Goal: Find specific page/section: Find specific page/section

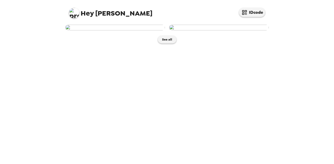
scroll to position [3, 0]
click at [166, 44] on button "See all" at bounding box center [167, 40] width 18 height 8
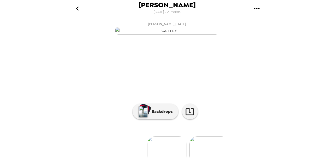
click at [77, 5] on icon "go back" at bounding box center [77, 8] width 8 height 8
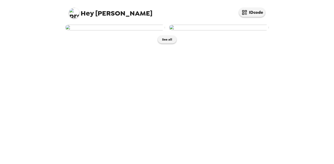
scroll to position [3, 0]
